Goal: Communication & Community: Connect with others

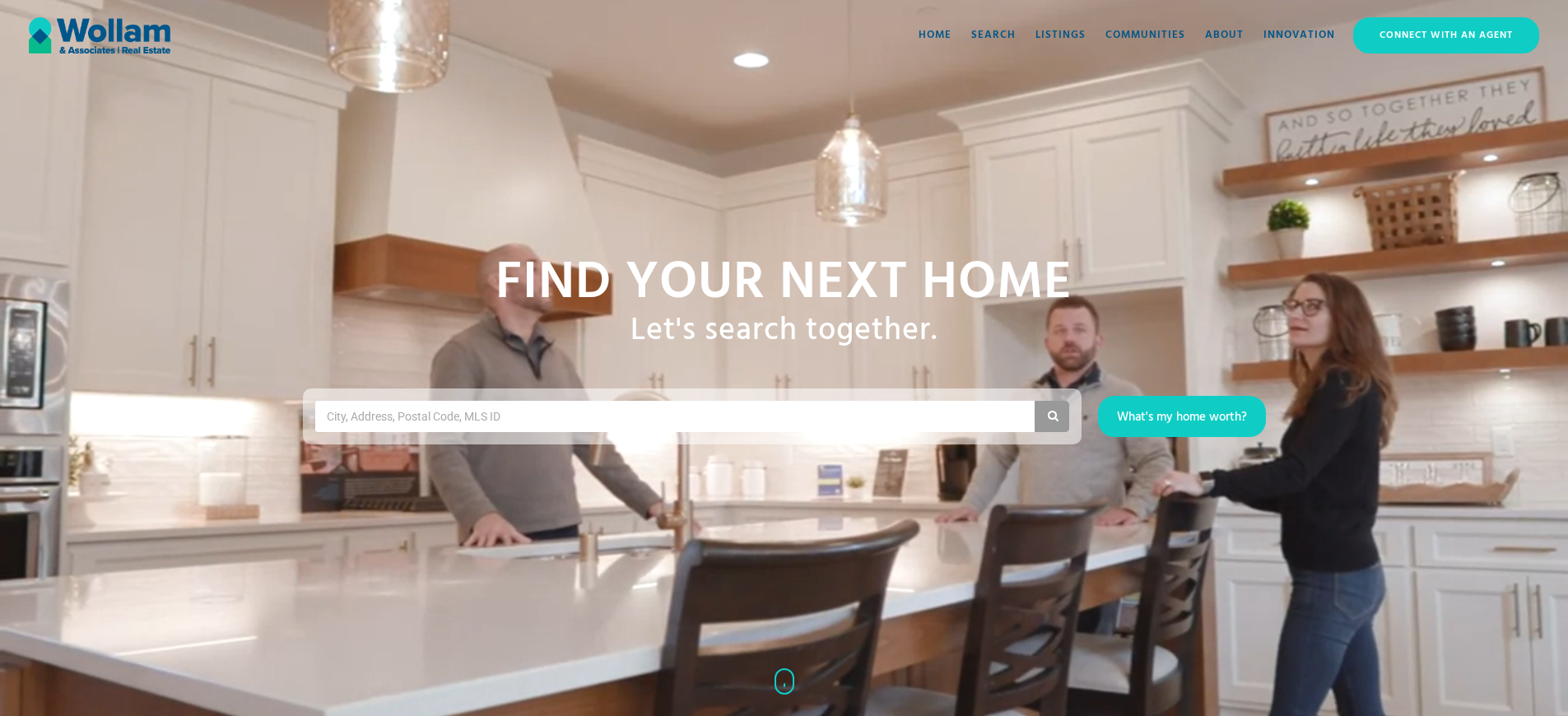
click at [1438, 34] on div "Connect with an Agent" at bounding box center [1445, 35] width 182 height 33
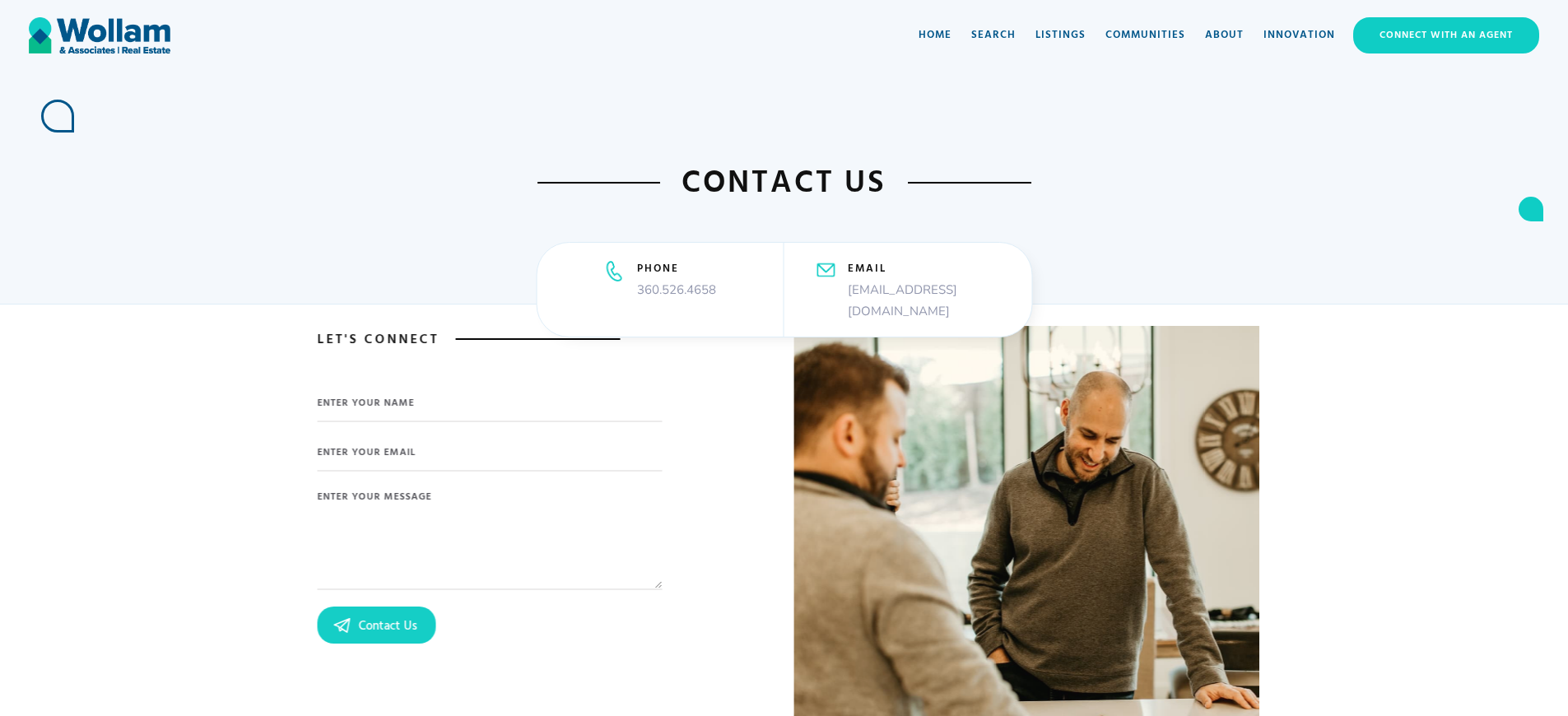
click at [1438, 34] on div "Connect with an Agent" at bounding box center [1445, 35] width 182 height 33
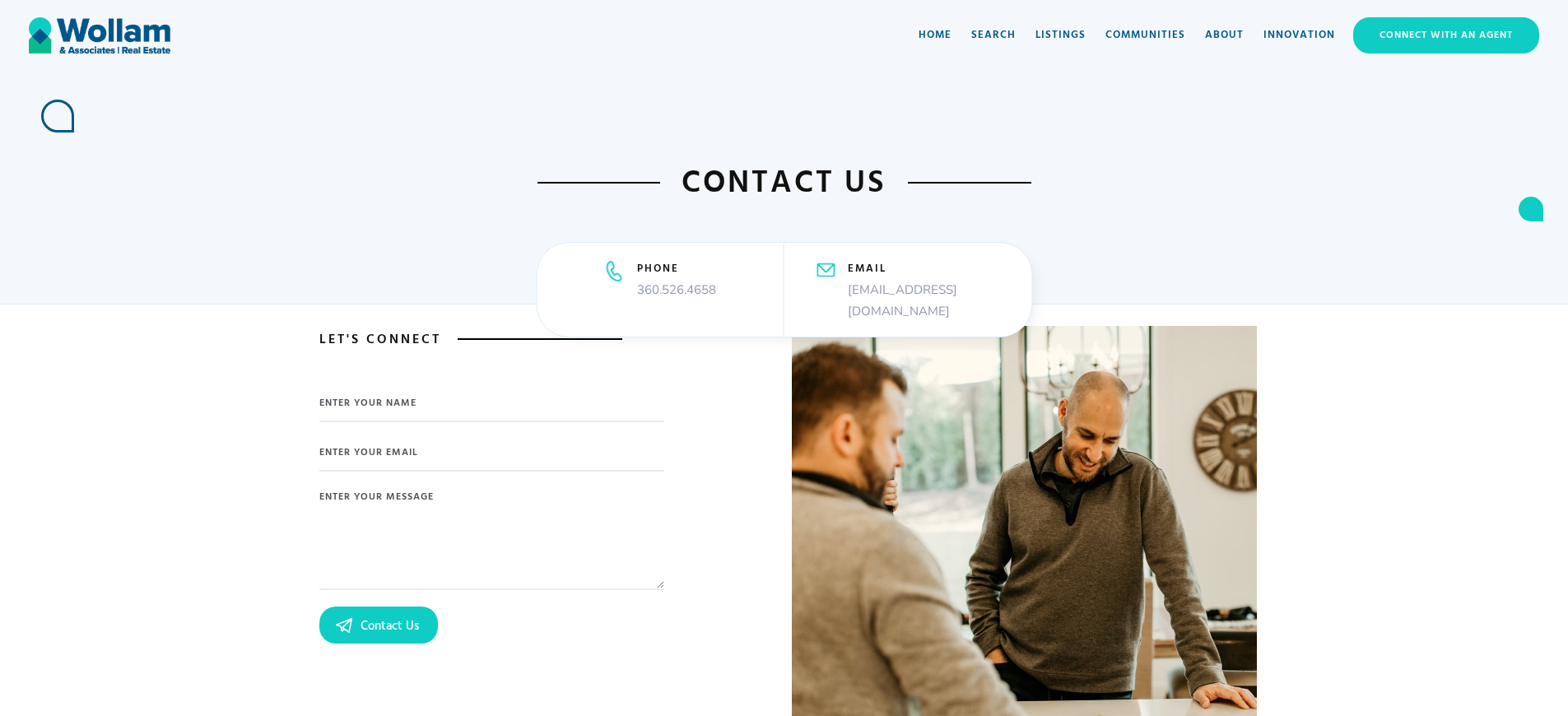
click at [1438, 34] on div "Connect with an Agent" at bounding box center [1445, 35] width 182 height 33
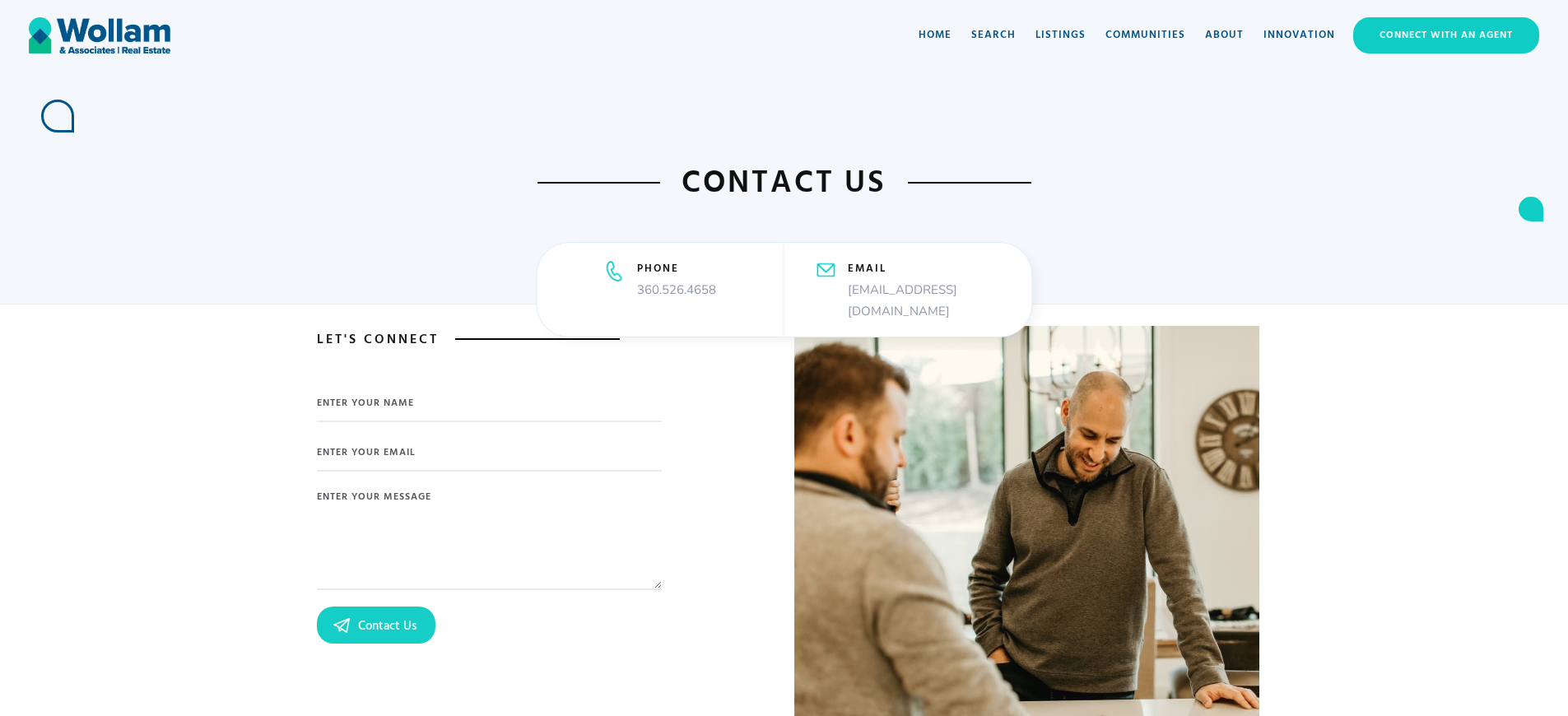
click at [1438, 34] on div "Connect with an Agent" at bounding box center [1445, 35] width 182 height 33
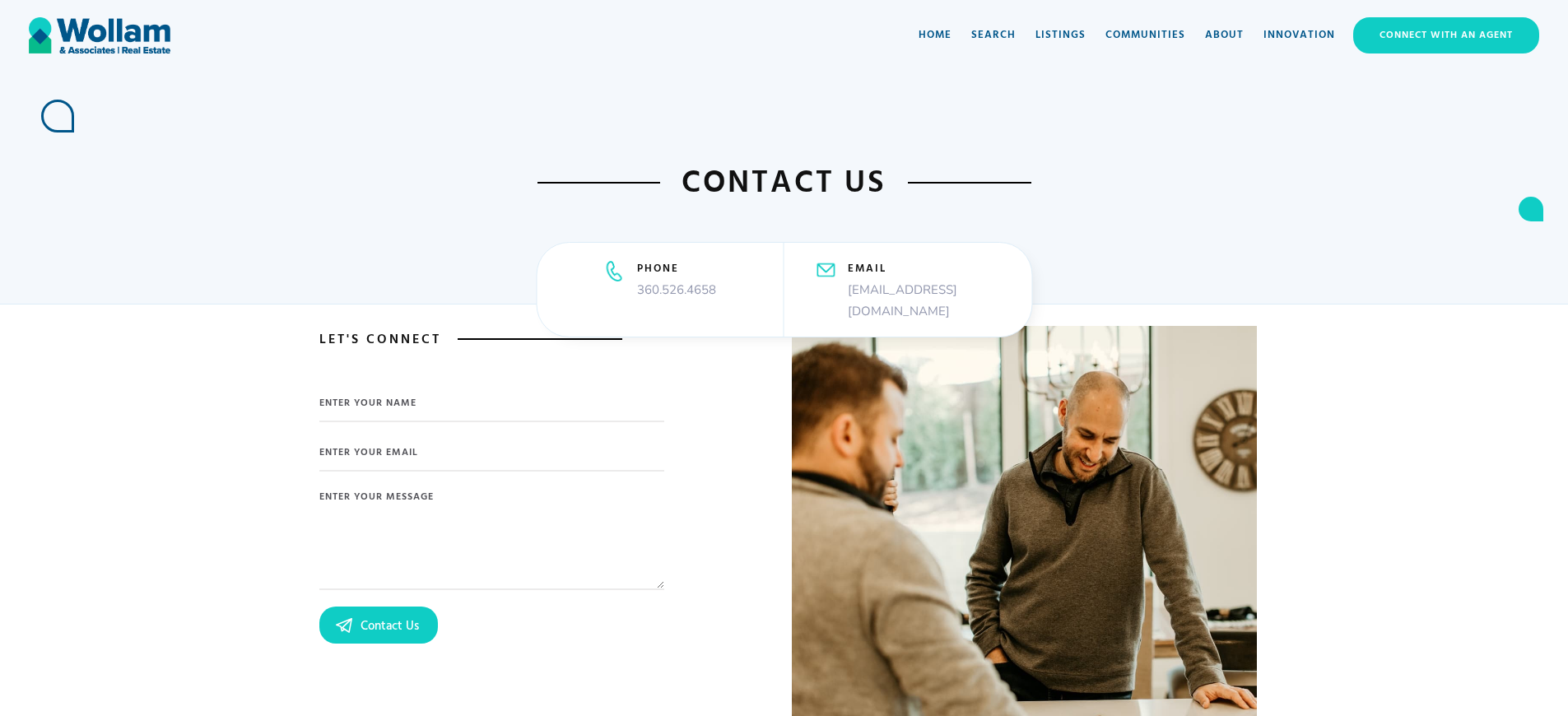
click at [1438, 34] on div "Connect with an Agent" at bounding box center [1445, 35] width 182 height 33
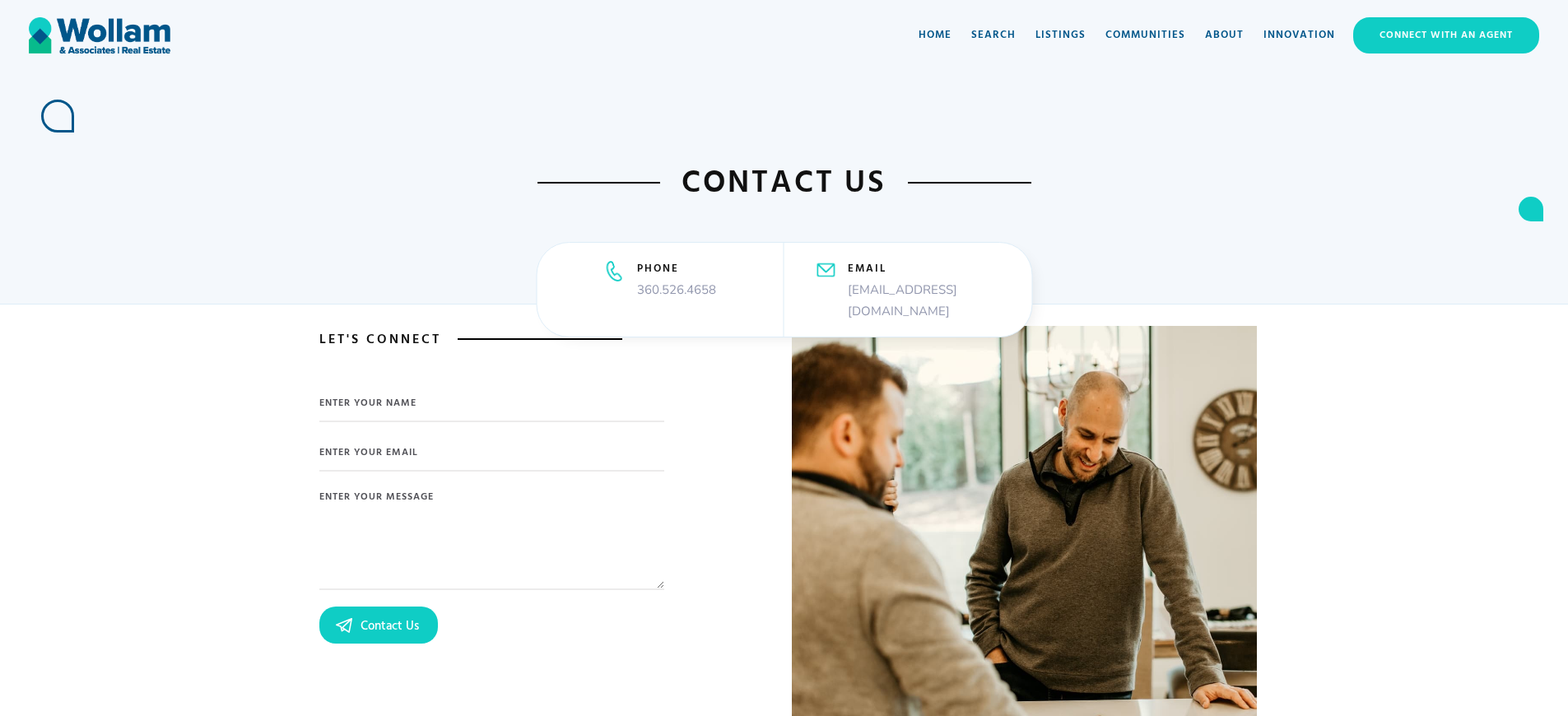
click at [1438, 34] on div "Connect with an Agent" at bounding box center [1445, 35] width 182 height 33
